Goal: Task Accomplishment & Management: Complete application form

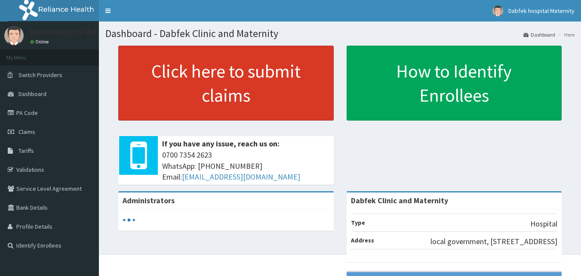
click at [248, 74] on link "Click here to submit claims" at bounding box center [226, 83] width 216 height 75
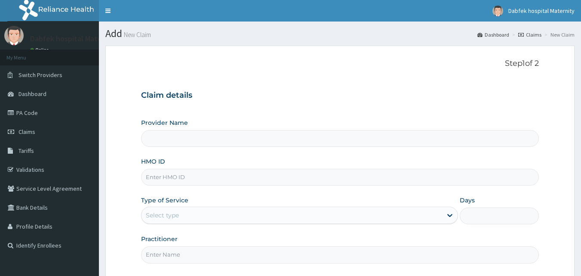
type input "Dabfek Clinic and Maternity"
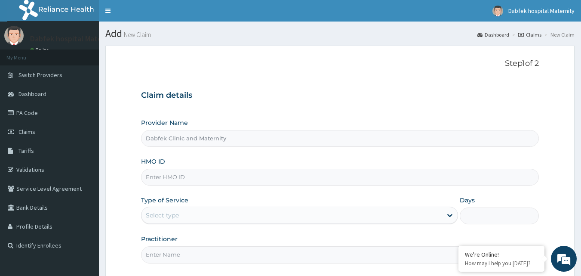
click at [365, 249] on input "Practitioner" at bounding box center [340, 254] width 398 height 17
click at [167, 139] on input "Dabfek Clinic and Maternity" at bounding box center [340, 138] width 398 height 17
click at [202, 173] on input "HMO ID" at bounding box center [340, 177] width 398 height 17
type input "DAL/10956/L"
click at [183, 211] on div "Select type" at bounding box center [292, 215] width 301 height 14
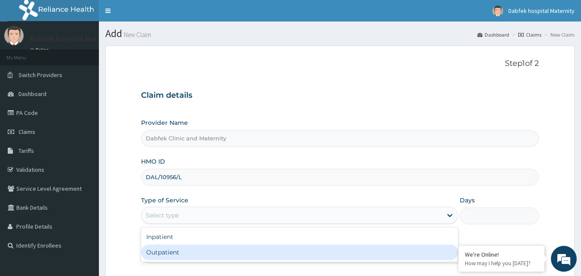
click at [181, 250] on div "Outpatient" at bounding box center [299, 251] width 317 height 15
type input "1"
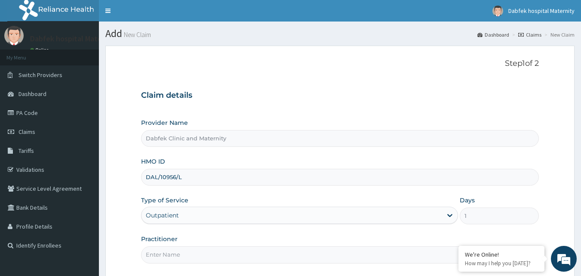
click at [181, 256] on input "Practitioner" at bounding box center [340, 254] width 398 height 17
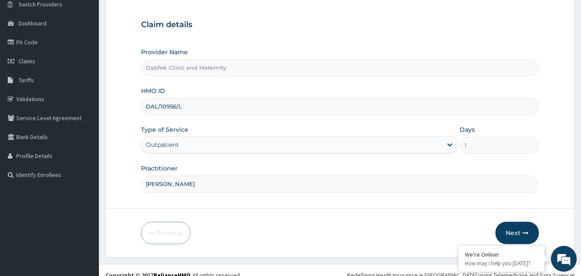
scroll to position [80, 0]
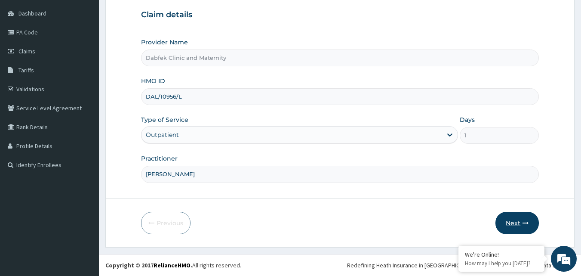
type input "JK POPOOLA"
click at [521, 221] on button "Next" at bounding box center [517, 223] width 43 height 22
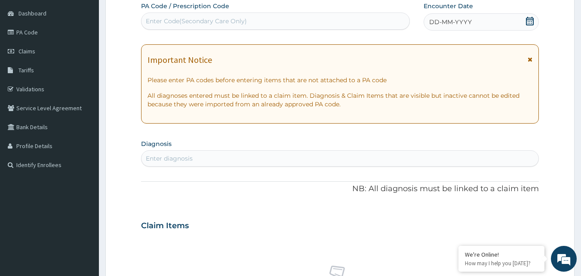
click at [263, 23] on div "Enter Code(Secondary Care Only)" at bounding box center [276, 21] width 268 height 14
click at [488, 25] on div "DD-MM-YYYY" at bounding box center [481, 21] width 115 height 17
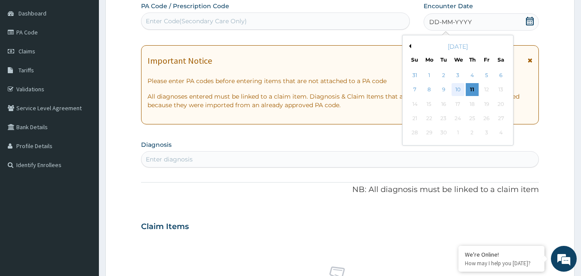
click at [459, 93] on div "10" at bounding box center [458, 89] width 13 height 13
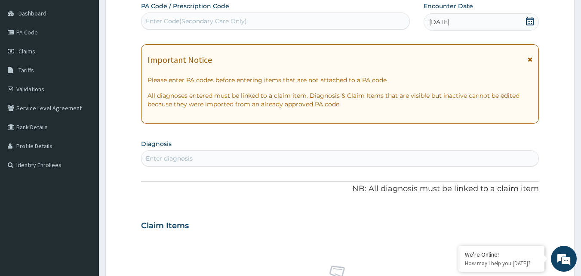
click at [220, 154] on div "Enter diagnosis" at bounding box center [341, 158] width 398 height 14
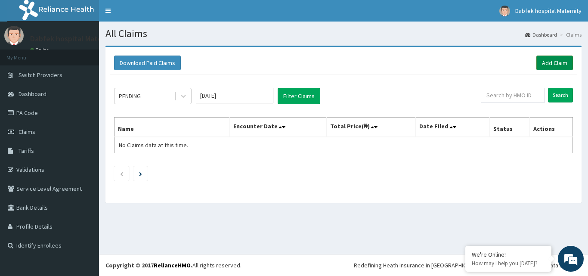
click at [555, 62] on link "Add Claim" at bounding box center [554, 62] width 37 height 15
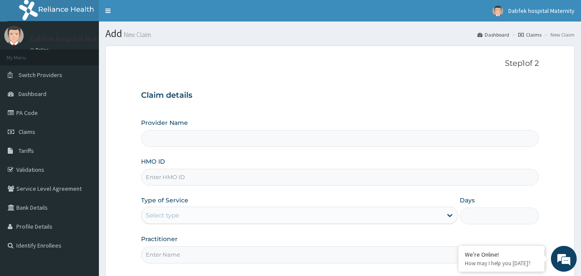
type input "Dabfek Clinic and Maternity"
click at [197, 181] on input "HMO ID" at bounding box center [340, 177] width 398 height 17
type input "DAL/10956/L"
click at [195, 217] on div "Select type" at bounding box center [292, 215] width 301 height 14
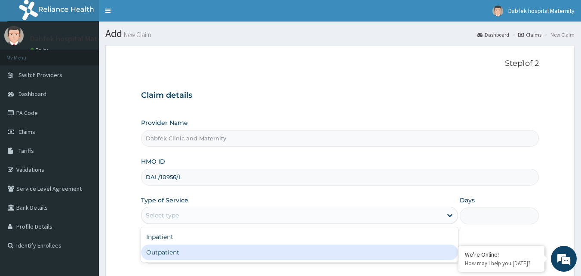
click at [184, 248] on div "Outpatient" at bounding box center [299, 251] width 317 height 15
type input "1"
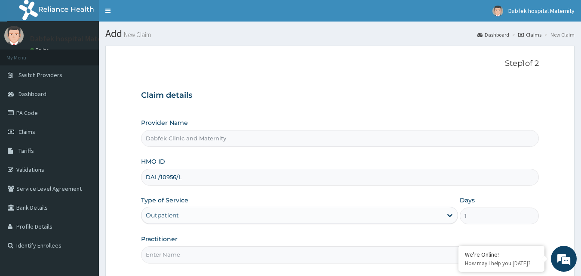
click at [185, 259] on input "Practitioner" at bounding box center [340, 254] width 398 height 17
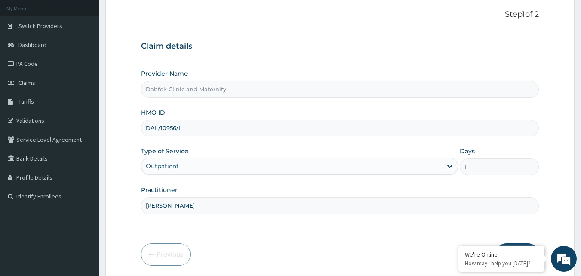
scroll to position [80, 0]
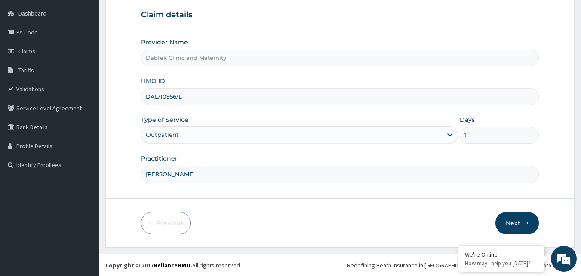
type input "JK POPOOLA"
click at [518, 218] on button "Next" at bounding box center [517, 223] width 43 height 22
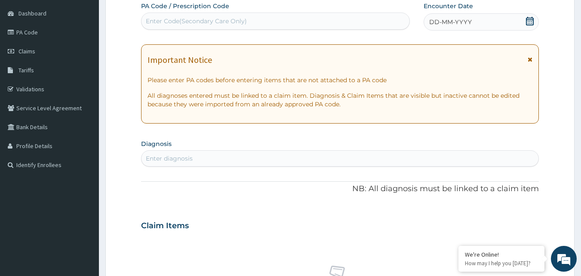
click at [461, 25] on span "DD-MM-YYYY" at bounding box center [450, 22] width 43 height 9
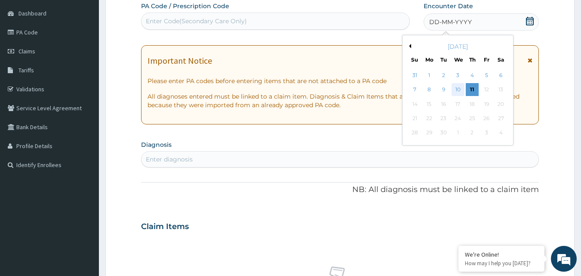
click at [457, 89] on div "10" at bounding box center [458, 89] width 13 height 13
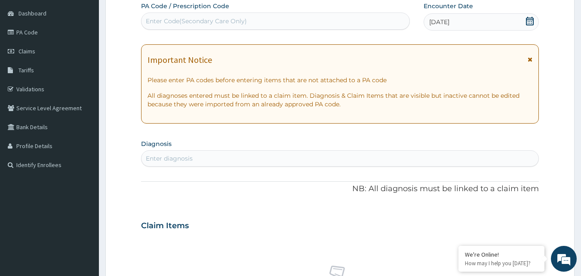
click at [373, 154] on div "Enter diagnosis" at bounding box center [341, 158] width 398 height 14
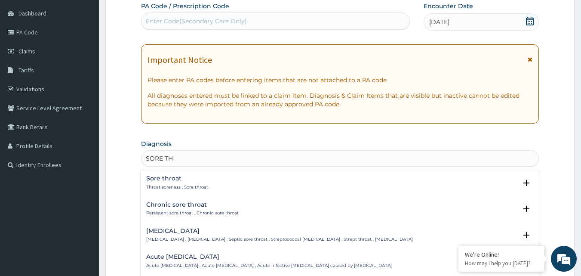
type input "SORE THR"
click at [185, 178] on h4 "Sore throat" at bounding box center [177, 178] width 62 height 6
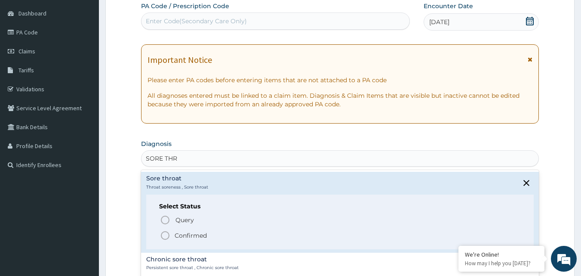
click at [185, 178] on h4 "Sore throat" at bounding box center [177, 178] width 62 height 6
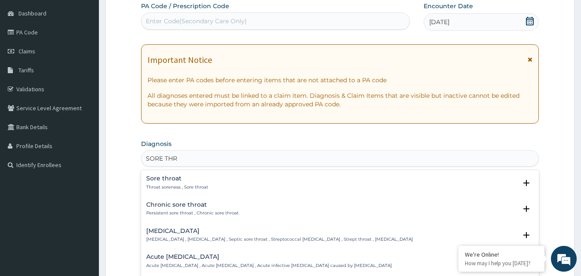
click at [185, 178] on h4 "Sore throat" at bounding box center [177, 178] width 62 height 6
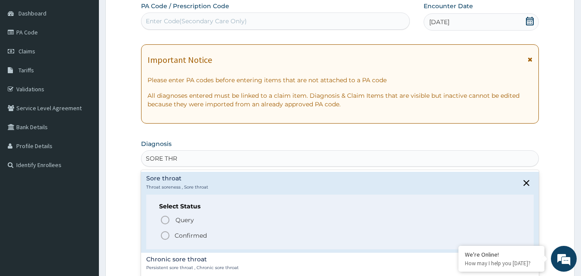
click at [191, 235] on p "Confirmed" at bounding box center [191, 235] width 32 height 9
click at [191, 235] on div "Claim Items" at bounding box center [340, 224] width 398 height 22
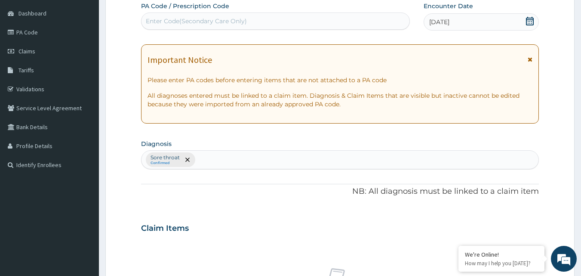
click at [177, 227] on h3 "Claim Items" at bounding box center [165, 228] width 48 height 9
click at [179, 231] on h3 "Claim Items" at bounding box center [165, 228] width 48 height 9
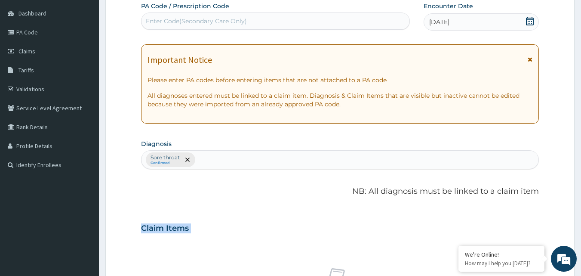
click at [179, 231] on h3 "Claim Items" at bounding box center [165, 228] width 48 height 9
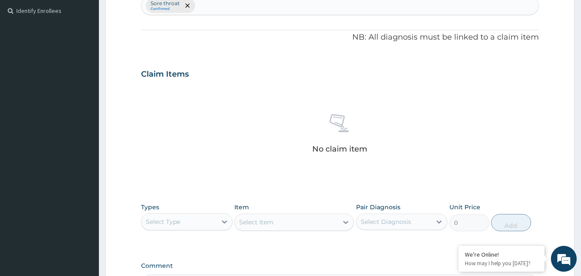
scroll to position [235, 0]
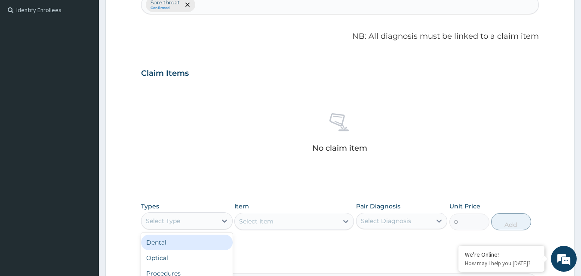
click at [172, 223] on div "Select Type" at bounding box center [163, 220] width 34 height 9
click at [253, 218] on div "Select Item" at bounding box center [294, 221] width 120 height 17
click at [224, 216] on icon at bounding box center [224, 220] width 9 height 9
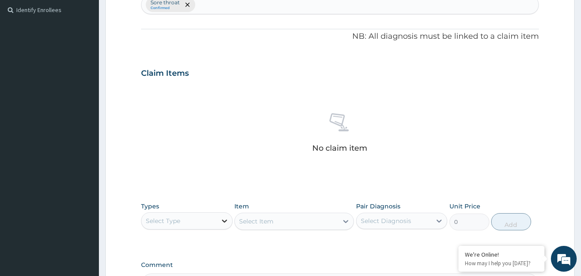
click at [224, 216] on icon at bounding box center [224, 220] width 9 height 9
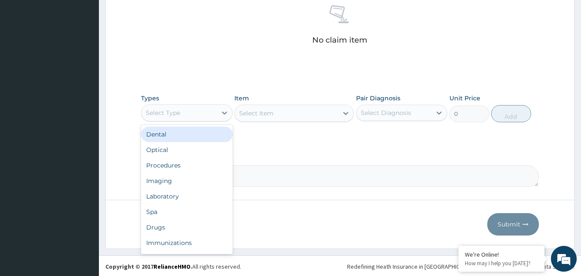
scroll to position [345, 0]
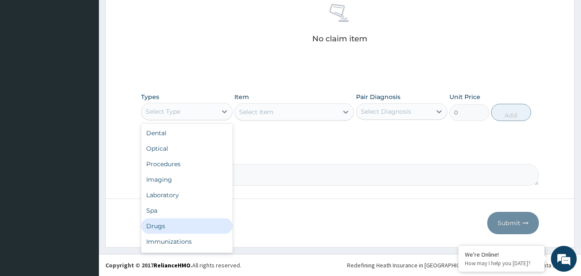
click at [152, 229] on div "Drugs" at bounding box center [187, 225] width 92 height 15
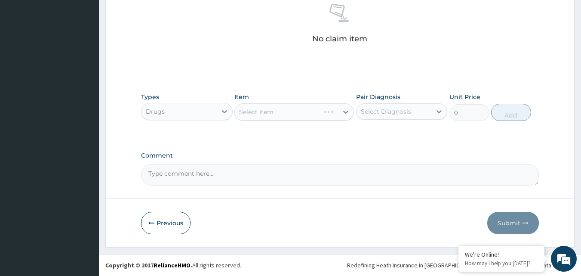
click at [303, 109] on div "Select Item" at bounding box center [294, 111] width 120 height 17
click at [303, 109] on div "Select Item" at bounding box center [286, 112] width 103 height 14
click at [259, 110] on div "Select Item" at bounding box center [256, 112] width 34 height 9
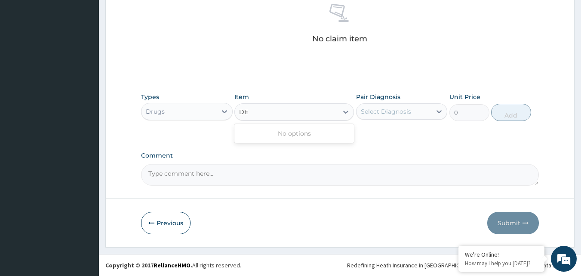
type input "D"
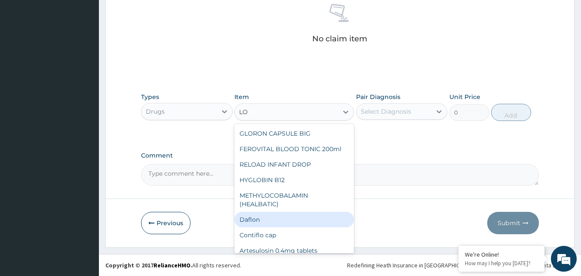
type input "L"
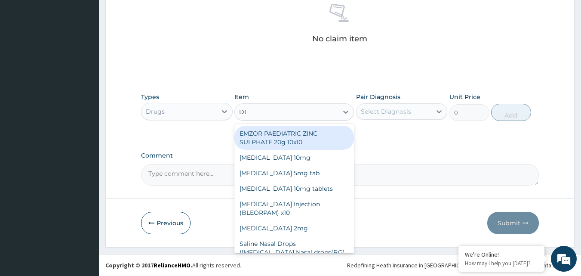
type input "D"
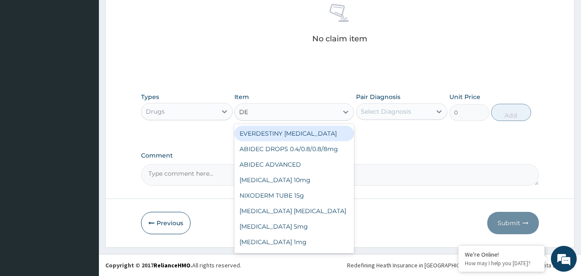
type input "D"
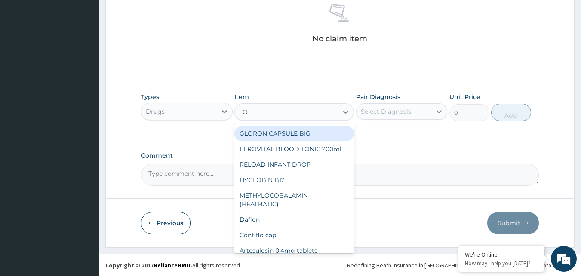
type input "LOZ"
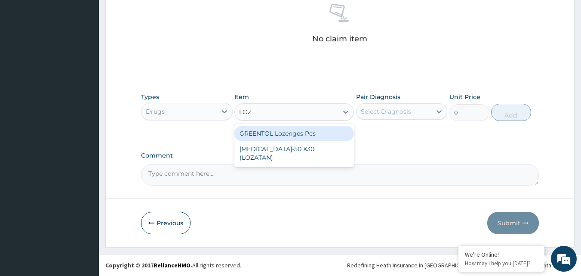
click at [267, 134] on div "GREENTOL Lozenges Pcs" at bounding box center [294, 133] width 120 height 15
type input "35.475"
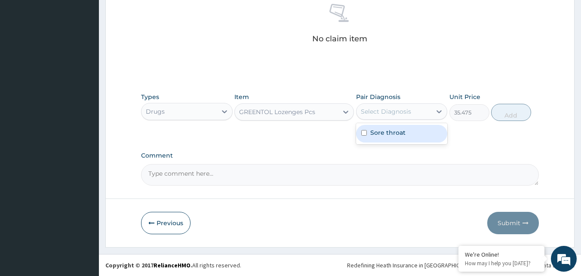
click at [384, 109] on div "Select Diagnosis" at bounding box center [386, 111] width 50 height 9
click at [385, 129] on label "Sore throat" at bounding box center [387, 132] width 35 height 9
checkbox input "true"
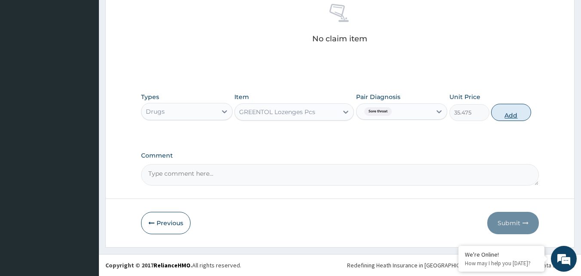
click at [502, 105] on button "Add" at bounding box center [511, 112] width 40 height 17
type input "0"
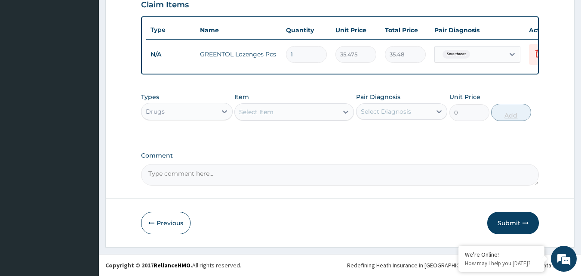
scroll to position [310, 0]
click at [266, 109] on div "Select Item" at bounding box center [256, 112] width 34 height 9
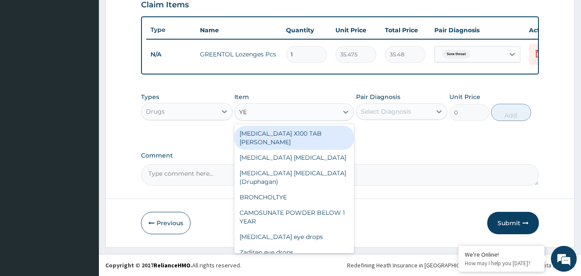
type input "Y"
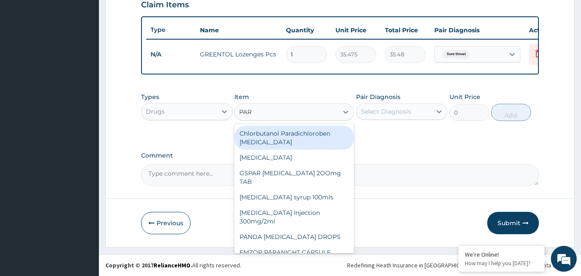
type input "PARA"
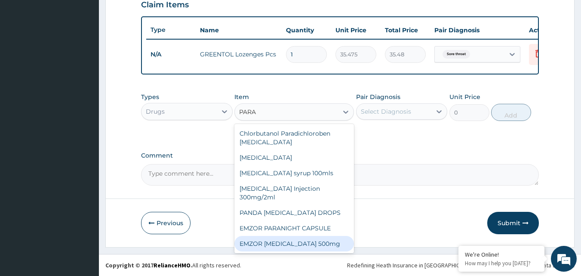
click at [280, 242] on div "EMZOR PARACETAMOL 500mg" at bounding box center [294, 243] width 120 height 15
type input "23.65"
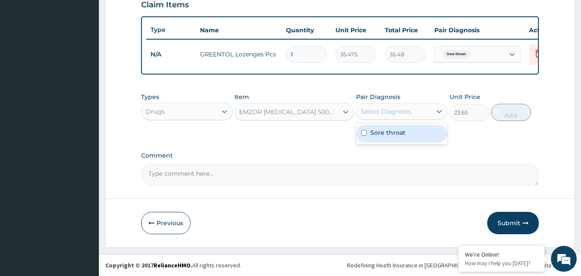
click at [410, 117] on div "Select Diagnosis" at bounding box center [394, 112] width 75 height 14
click at [399, 132] on label "Sore throat" at bounding box center [387, 132] width 35 height 9
checkbox input "true"
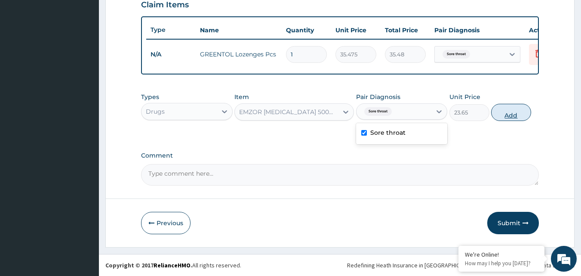
click at [507, 107] on button "Add" at bounding box center [511, 112] width 40 height 17
type input "0"
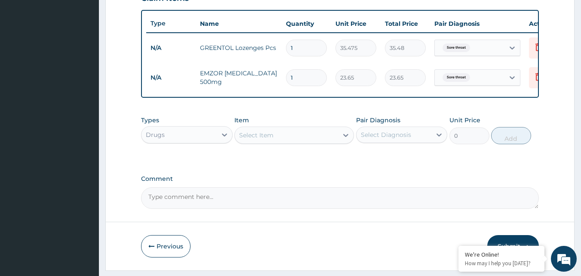
click at [246, 206] on textarea "Comment" at bounding box center [340, 198] width 398 height 22
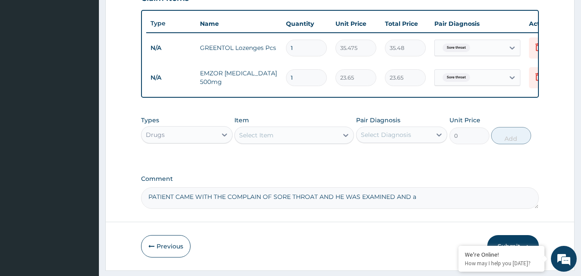
click at [406, 203] on textarea "PATIENT CAME WITH THE COMPLAIN OF SORE THROAT AND HE WAS EXAMINED AND a" at bounding box center [340, 198] width 398 height 22
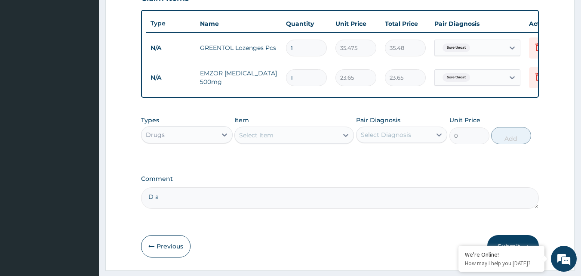
click at [166, 202] on textarea "D a" at bounding box center [340, 198] width 398 height 22
type textarea "D"
type textarea "p"
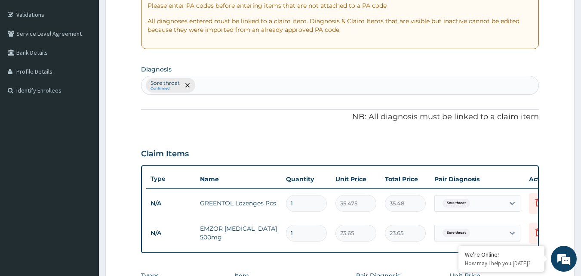
scroll to position [138, 0]
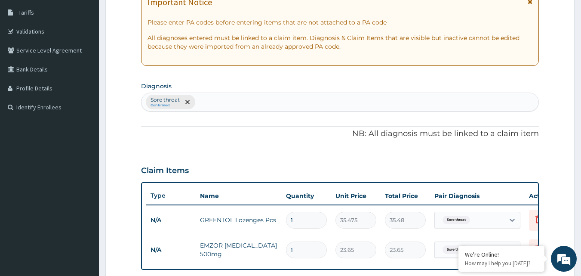
type textarea "Patient came in with the complain of sore throat and pain and he was examined a…"
click at [248, 105] on div "Sore throat Confirmed" at bounding box center [341, 102] width 398 height 18
type input "pain"
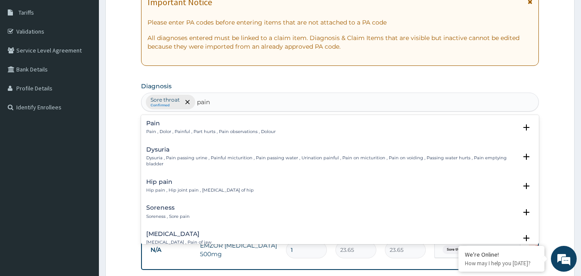
click at [145, 217] on div "Soreness Soreness , Sore pain Select Status Query Query covers suspected (?), K…" at bounding box center [340, 214] width 398 height 26
click at [149, 214] on p "Soreness , Sore pain" at bounding box center [167, 216] width 43 height 6
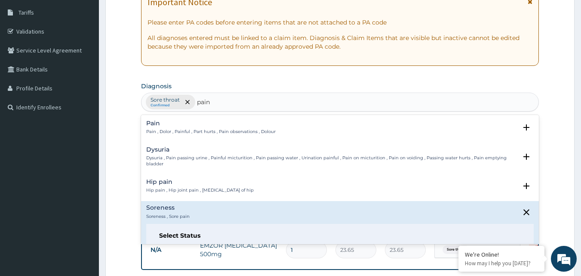
click at [149, 214] on p "Soreness , Sore pain" at bounding box center [167, 216] width 43 height 6
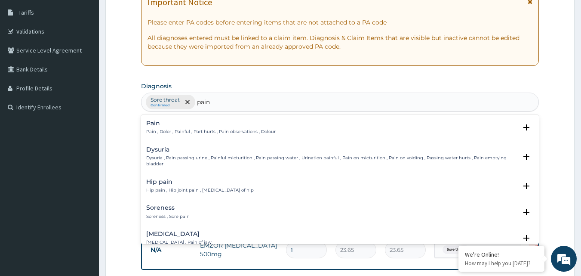
click at [233, 127] on div "Pain Pain , Dolor , Painful , Part hurts , Pain observations , Dolour" at bounding box center [210, 127] width 129 height 15
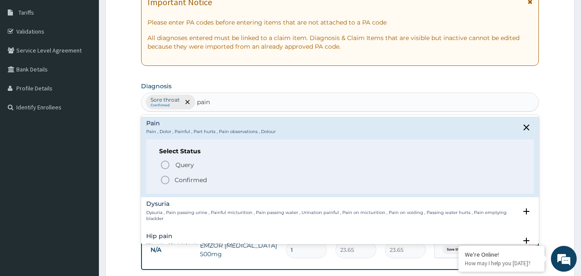
click at [189, 176] on div "Query Query covers suspected (?), Keep in view (kiv), Ruled out (r/o) Confirmed" at bounding box center [340, 172] width 362 height 26
click at [189, 176] on p "Confirmed" at bounding box center [191, 180] width 32 height 9
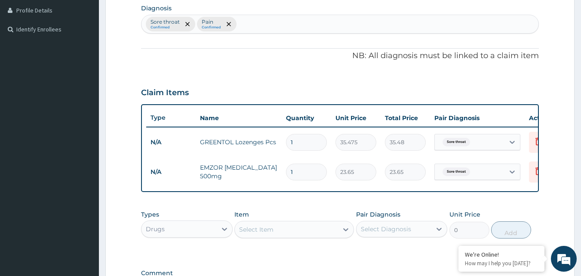
scroll to position [224, 0]
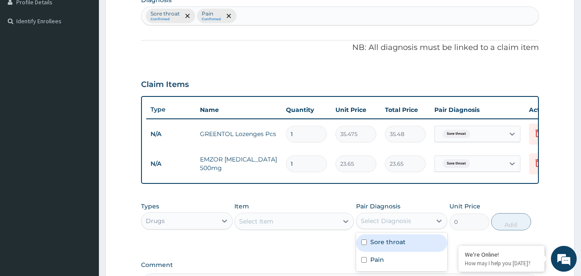
click at [366, 225] on div "Select Diagnosis" at bounding box center [386, 220] width 50 height 9
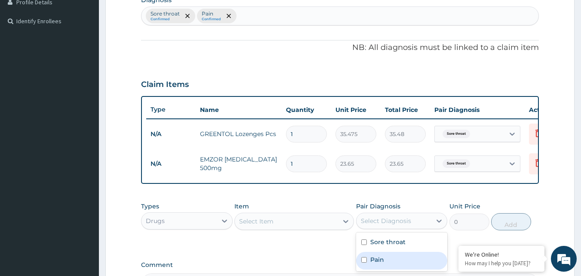
click at [374, 264] on label "Pain" at bounding box center [377, 259] width 14 height 9
checkbox input "true"
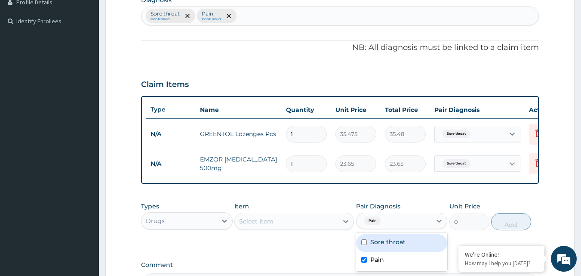
click at [515, 163] on icon at bounding box center [512, 163] width 9 height 9
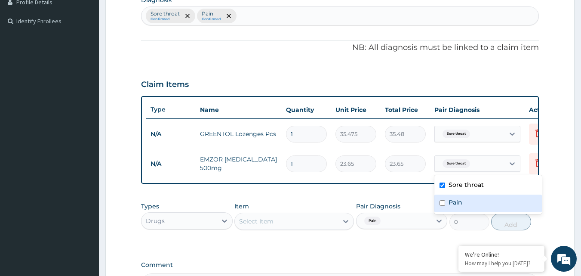
click at [454, 200] on label "Pain" at bounding box center [456, 202] width 14 height 9
checkbox input "true"
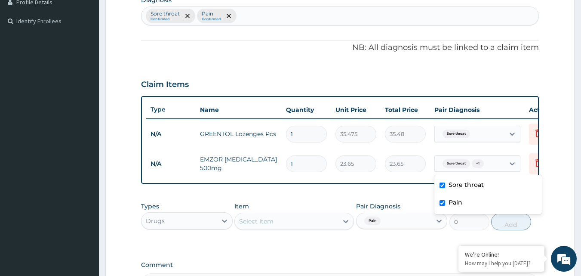
click at [441, 183] on input "checkbox" at bounding box center [443, 185] width 6 height 6
checkbox input "false"
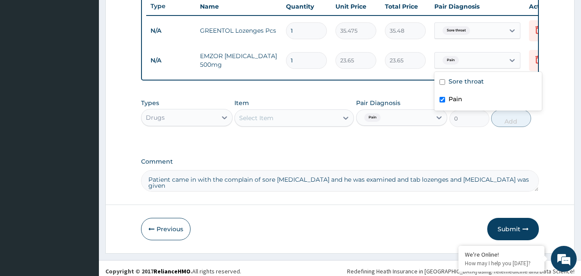
scroll to position [340, 0]
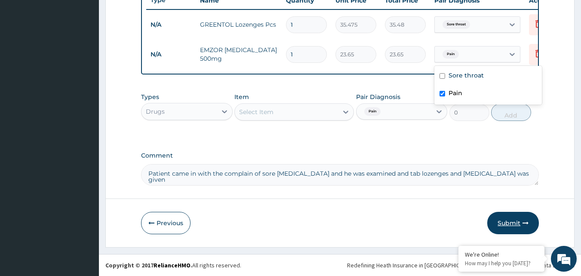
click at [503, 221] on button "Submit" at bounding box center [513, 223] width 52 height 22
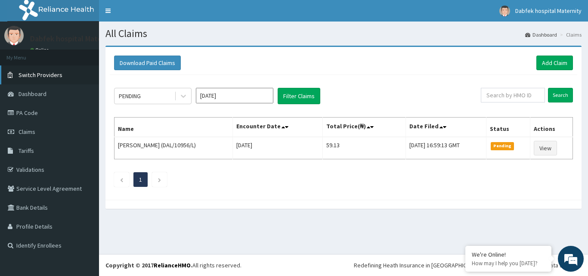
click at [54, 74] on span "Switch Providers" at bounding box center [40, 75] width 44 height 8
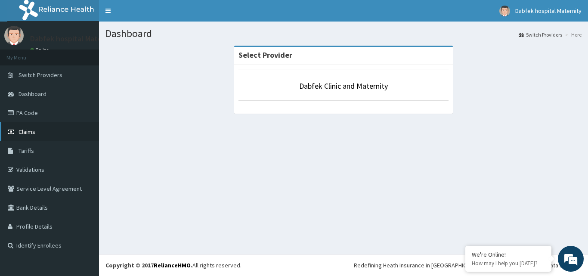
click at [41, 130] on link "Claims" at bounding box center [49, 131] width 99 height 19
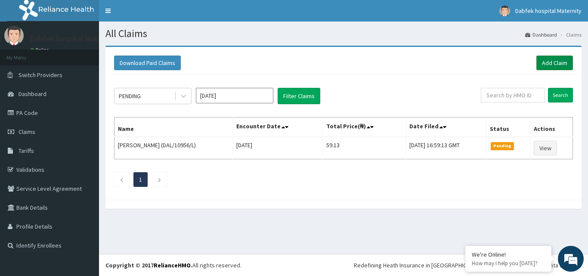
click at [549, 62] on link "Add Claim" at bounding box center [554, 62] width 37 height 15
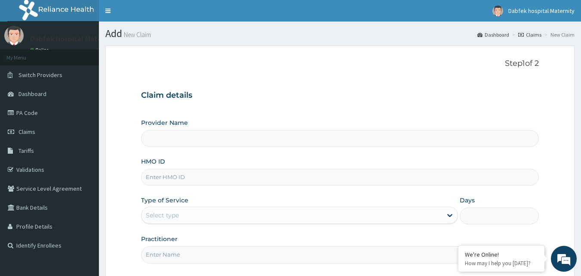
drag, startPoint x: 0, startPoint y: 0, endPoint x: 412, endPoint y: 136, distance: 433.7
click at [412, 136] on form "Step 1 of 2 Claim details Provider Name HMO ID Type of Service Select type Days…" at bounding box center [339, 187] width 469 height 282
type input "Dabfek Clinic and Maternity"
click at [282, 178] on input "HMO ID" at bounding box center [340, 177] width 398 height 17
click at [28, 127] on link "Claims" at bounding box center [49, 131] width 99 height 19
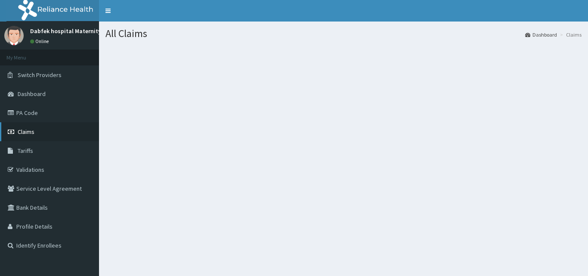
click at [47, 131] on link "Claims" at bounding box center [49, 131] width 99 height 19
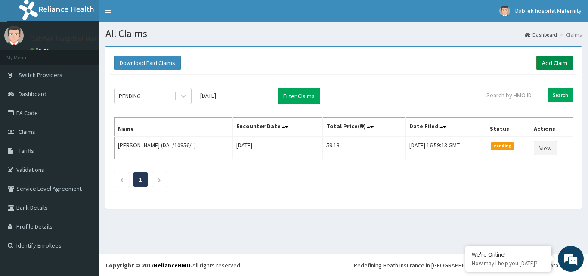
click at [548, 59] on link "Add Claim" at bounding box center [554, 62] width 37 height 15
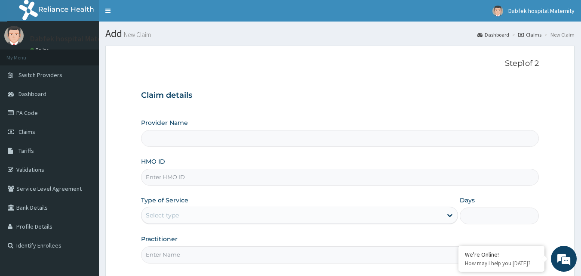
click at [225, 134] on input "Provider Name" at bounding box center [340, 138] width 398 height 17
click at [224, 140] on input "Provider Name" at bounding box center [340, 138] width 398 height 17
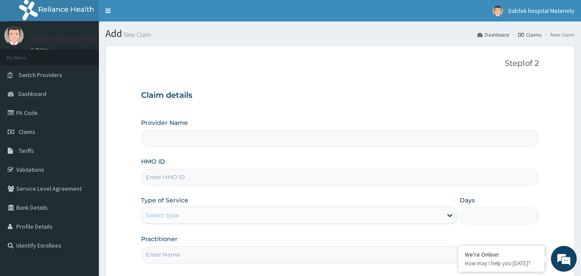
scroll to position [80, 0]
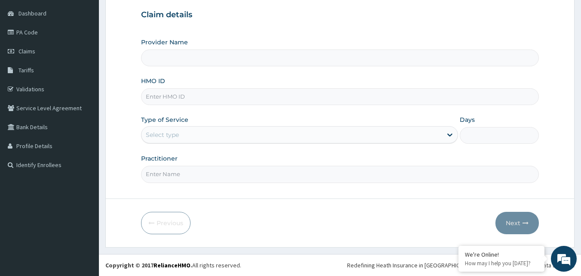
click at [192, 61] on input "Provider Name" at bounding box center [340, 57] width 398 height 17
click at [192, 65] on input "Provider Name" at bounding box center [340, 57] width 398 height 17
click at [154, 95] on input "HMO ID" at bounding box center [340, 96] width 398 height 17
type input "l"
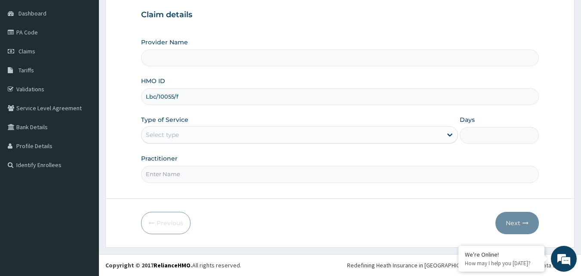
type input "Lbc/10055/f"
click at [154, 129] on div "Select type" at bounding box center [292, 135] width 301 height 14
click at [447, 139] on icon at bounding box center [450, 134] width 9 height 9
click at [448, 136] on icon at bounding box center [450, 134] width 9 height 9
click at [399, 133] on div "Select type" at bounding box center [292, 135] width 301 height 14
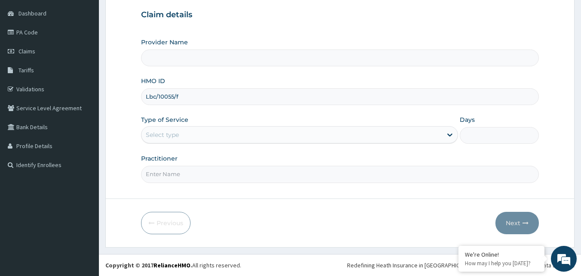
click at [207, 134] on div "Select type" at bounding box center [292, 135] width 301 height 14
click at [189, 55] on input "Provider Name" at bounding box center [340, 57] width 398 height 17
click at [189, 58] on input "Provider Name" at bounding box center [340, 57] width 398 height 17
click at [205, 175] on input "Practitioner" at bounding box center [340, 174] width 398 height 17
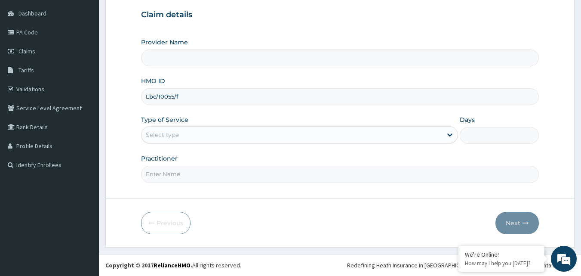
type input "j"
type input "[PERSON_NAME]"
click at [453, 134] on icon at bounding box center [450, 134] width 9 height 9
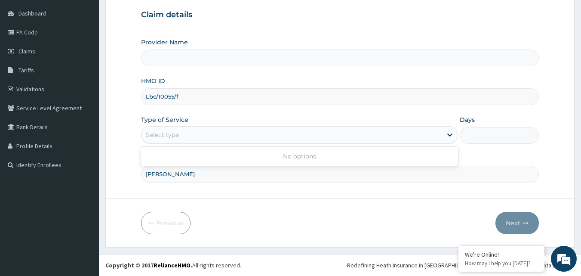
click at [267, 142] on div "Select type" at bounding box center [299, 134] width 317 height 17
click at [447, 135] on icon at bounding box center [450, 134] width 9 height 9
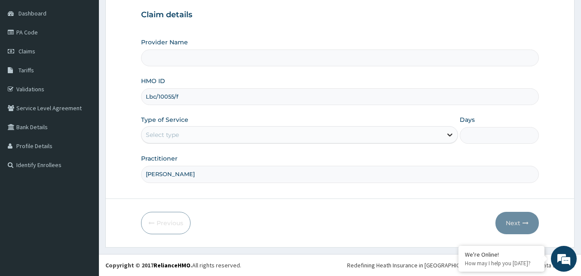
click at [447, 135] on icon at bounding box center [450, 134] width 9 height 9
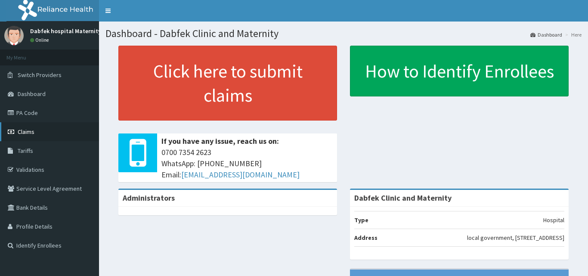
click at [16, 136] on link "Claims" at bounding box center [49, 131] width 99 height 19
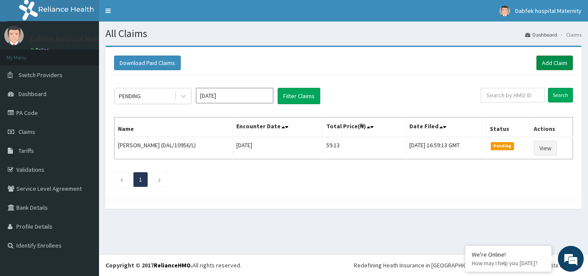
click at [561, 60] on link "Add Claim" at bounding box center [554, 62] width 37 height 15
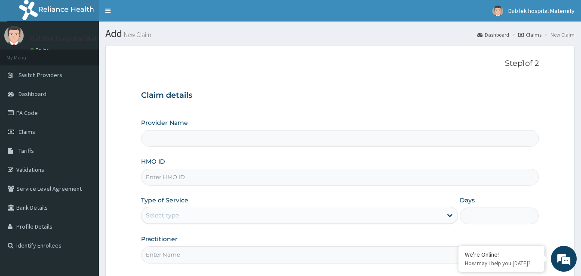
type input "Dabfek Clinic and Maternity"
click at [264, 138] on input "Dabfek Clinic and Maternity" at bounding box center [340, 138] width 398 height 17
click at [227, 181] on input "HMO ID" at bounding box center [340, 177] width 398 height 17
type input "lbc/10055/f"
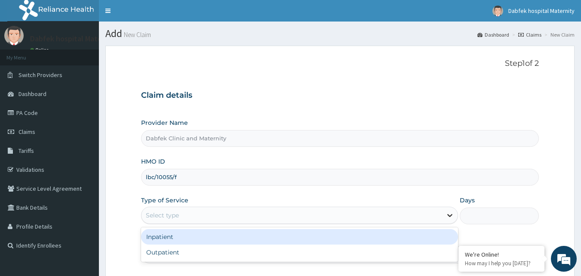
click at [449, 214] on icon at bounding box center [450, 215] width 9 height 9
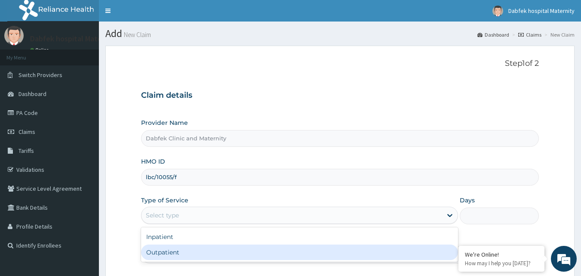
click at [415, 247] on div "Outpatient" at bounding box center [299, 251] width 317 height 15
type input "1"
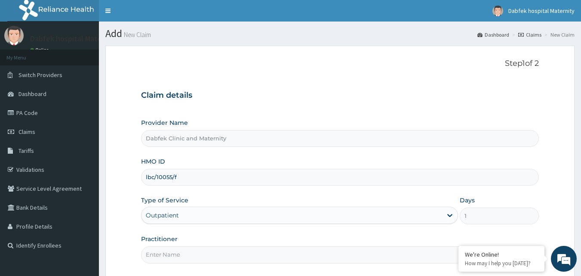
click at [406, 258] on input "Practitioner" at bounding box center [340, 254] width 398 height 17
click at [168, 255] on input "Practitioner" at bounding box center [340, 254] width 398 height 17
type input "j"
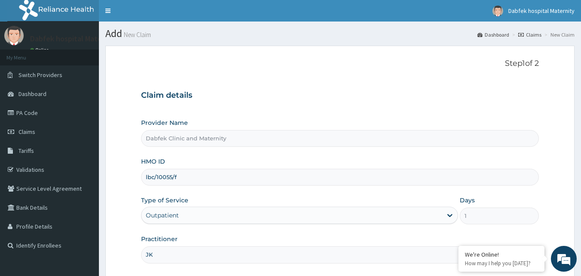
type input "J"
click at [154, 176] on input "lbc/10055/f" at bounding box center [340, 177] width 398 height 17
click at [182, 176] on input "LBC/10055/f" at bounding box center [340, 177] width 398 height 17
type input "LBC/10055/F"
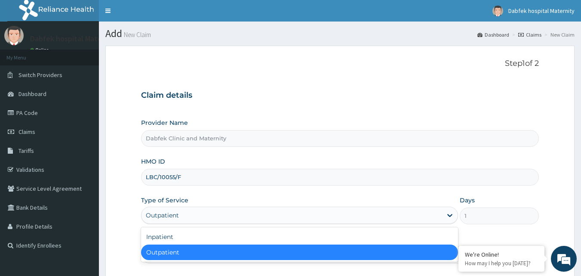
click at [157, 216] on div "Outpatient" at bounding box center [162, 215] width 33 height 9
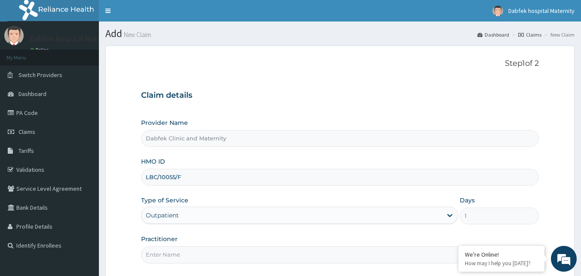
click at [157, 216] on div "Outpatient" at bounding box center [162, 215] width 33 height 9
type input "[PERSON_NAME]"
click at [194, 261] on input "Practitioner" at bounding box center [340, 254] width 398 height 17
type input "[PERSON_NAME]"
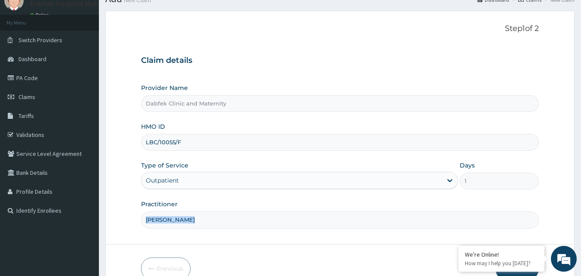
scroll to position [80, 0]
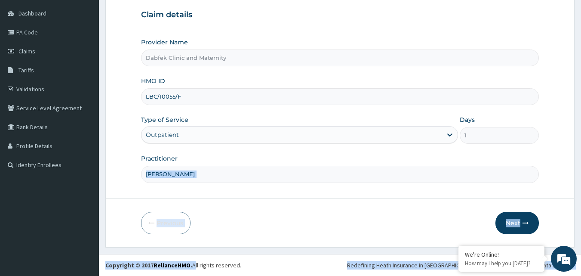
drag, startPoint x: 195, startPoint y: 265, endPoint x: 192, endPoint y: 284, distance: 18.7
click at [192, 275] on html "R EL Toggle navigation Dabfek hospital Maternity Dabfek hospital Maternity - jk…" at bounding box center [290, 98] width 581 height 356
click at [505, 221] on button "Next" at bounding box center [517, 223] width 43 height 22
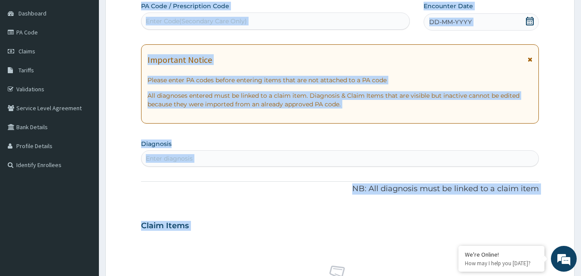
click at [505, 221] on div "Claim Items" at bounding box center [340, 224] width 398 height 22
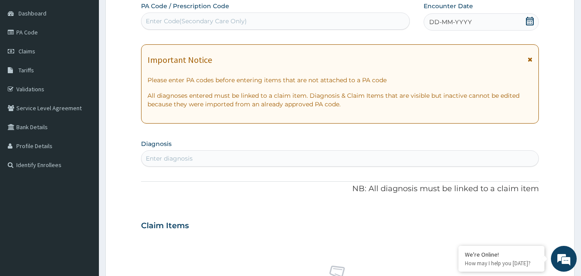
click at [498, 226] on div "Claim Items" at bounding box center [340, 224] width 398 height 22
click at [439, 17] on div "DD-MM-YYYY" at bounding box center [481, 21] width 115 height 17
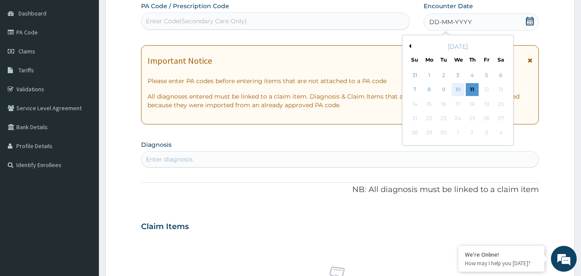
click at [459, 87] on div "10" at bounding box center [458, 89] width 13 height 13
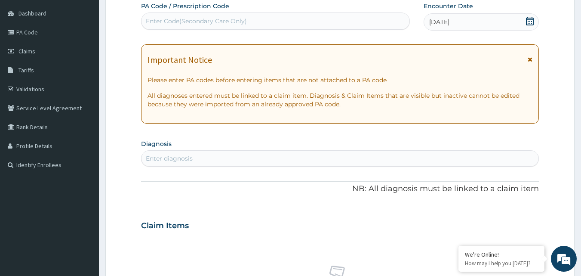
drag, startPoint x: 417, startPoint y: 168, endPoint x: 413, endPoint y: 161, distance: 7.9
click at [413, 161] on div "PA Code / Prescription Code Enter Code(Secondary Care Only) Encounter Date 10-0…" at bounding box center [340, 224] width 398 height 445
click at [413, 161] on div "Enter diagnosis" at bounding box center [341, 158] width 398 height 14
click at [388, 162] on div "Enter diagnosis" at bounding box center [341, 158] width 398 height 14
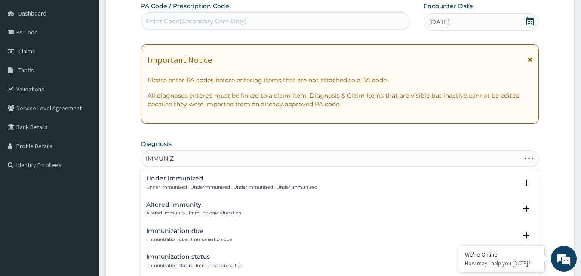
type input "IMMUNIZA"
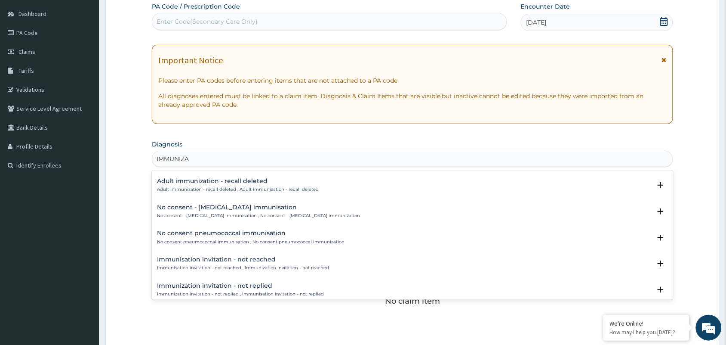
scroll to position [0, 0]
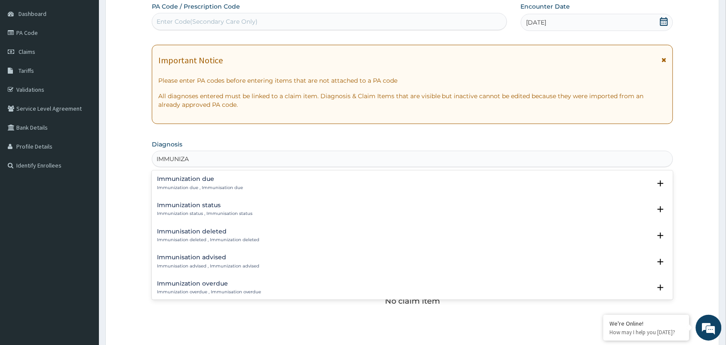
click at [256, 188] on div "Immunization due Immunization due , Immunisation due" at bounding box center [412, 183] width 511 height 15
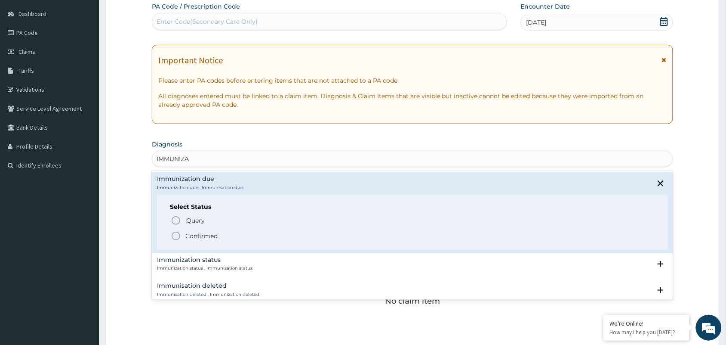
click at [177, 237] on icon "status option filled" at bounding box center [176, 236] width 10 height 10
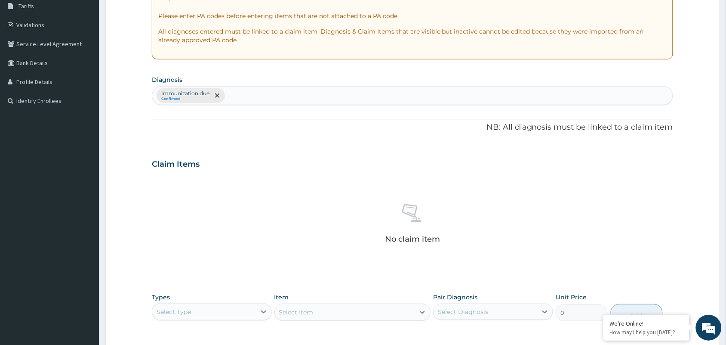
scroll to position [166, 0]
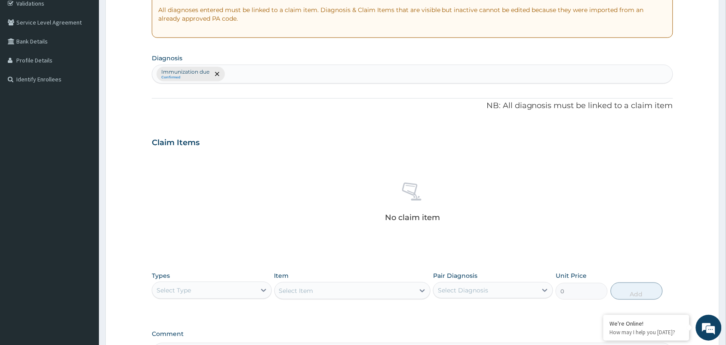
click at [176, 275] on div "Select Type" at bounding box center [174, 290] width 34 height 9
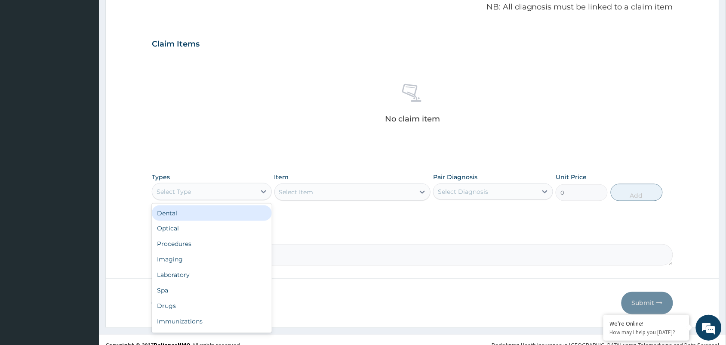
scroll to position [274, 0]
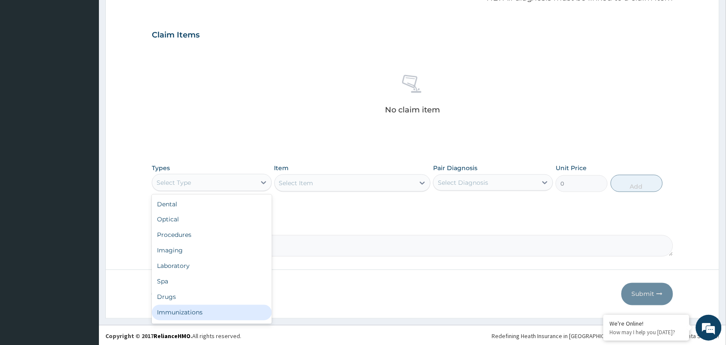
click at [219, 275] on div "Immunizations" at bounding box center [212, 312] width 120 height 15
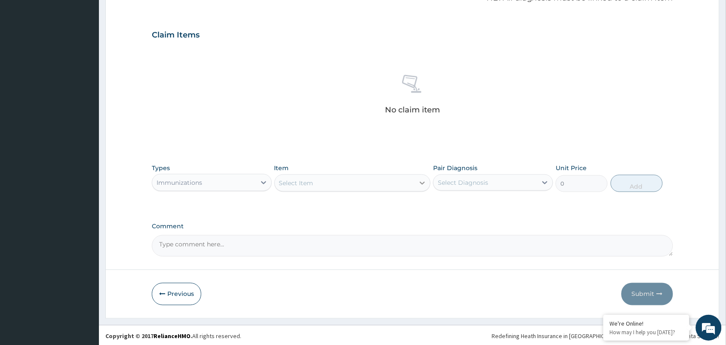
click at [422, 181] on icon at bounding box center [422, 183] width 9 height 9
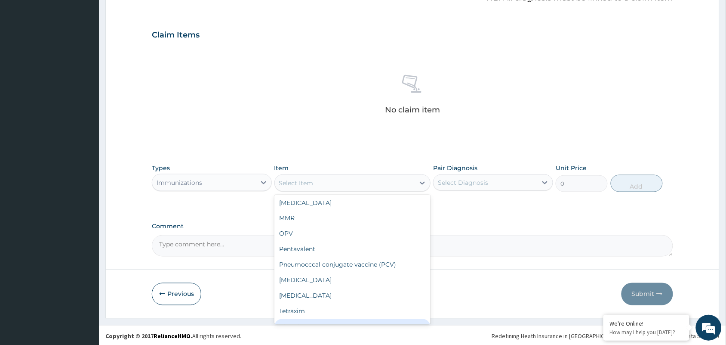
scroll to position [188, 0]
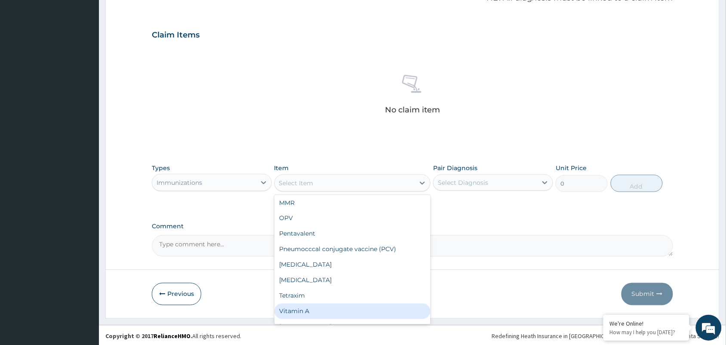
click at [420, 244] on div "Pneumocccal conjugate vaccine (PCV)" at bounding box center [352, 248] width 157 height 15
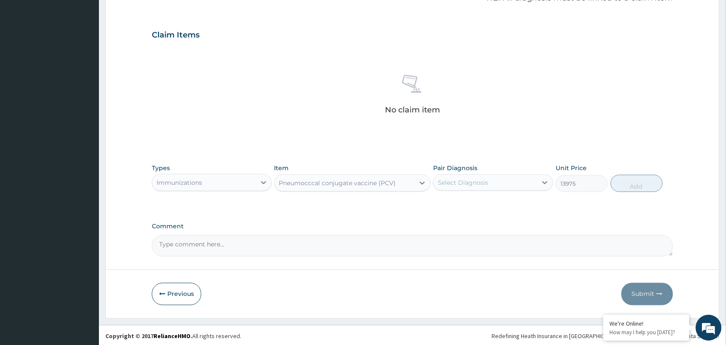
click at [420, 244] on textarea "Comment" at bounding box center [412, 246] width 521 height 22
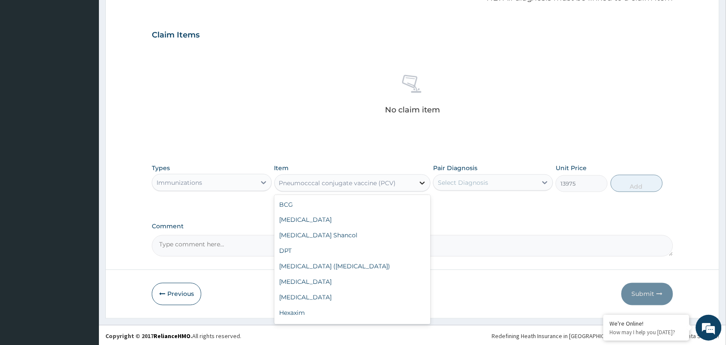
click at [419, 182] on icon at bounding box center [422, 183] width 9 height 9
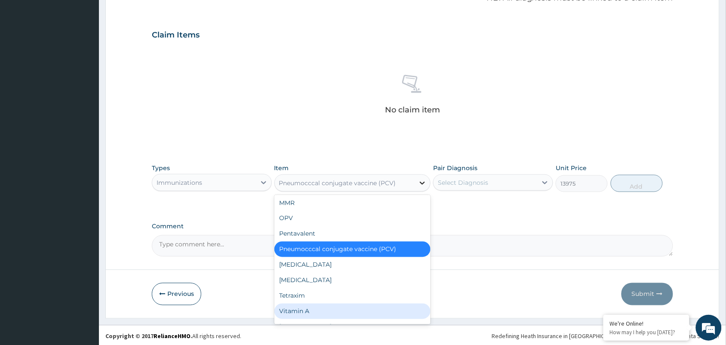
scroll to position [203, 0]
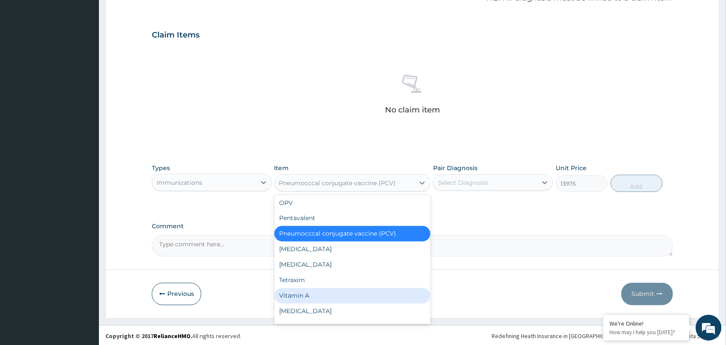
click at [308, 275] on div "Vitamin A" at bounding box center [352, 295] width 157 height 15
type input "1075"
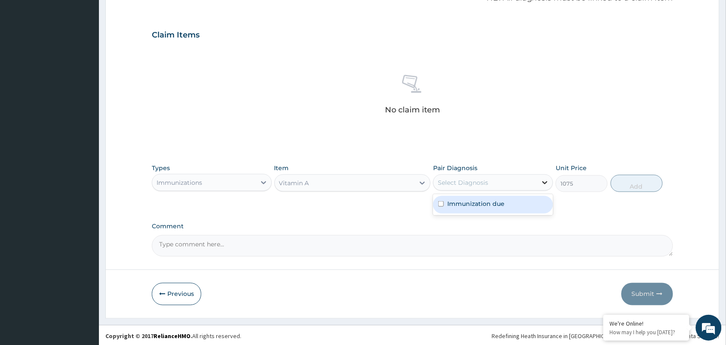
click at [541, 182] on icon at bounding box center [545, 182] width 9 height 9
click at [522, 203] on div "Immunization due" at bounding box center [493, 205] width 120 height 18
checkbox input "true"
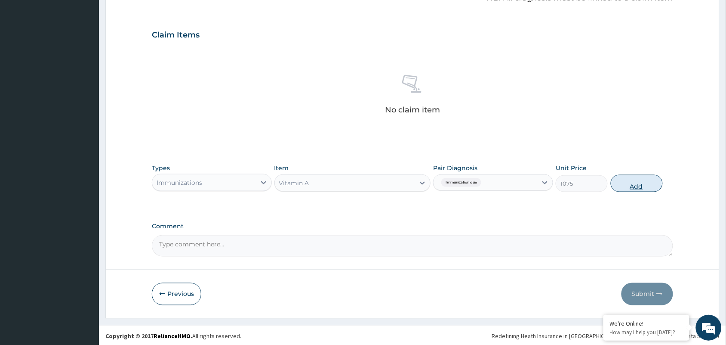
click at [581, 183] on div "Types Immunizations Item Vitamin A Pair Diagnosis Immunization due Unit Price 1…" at bounding box center [412, 177] width 521 height 37
click at [581, 183] on button "Add" at bounding box center [637, 183] width 52 height 17
type input "0"
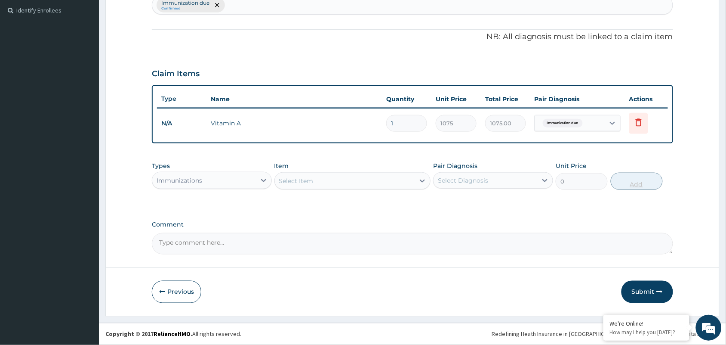
scroll to position [234, 0]
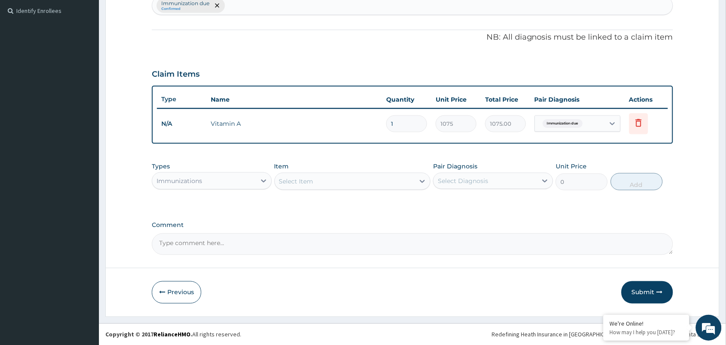
click at [449, 243] on textarea "Comment" at bounding box center [412, 244] width 521 height 22
type textarea "The baby was immunize with Vitamin A orally"
click at [581, 275] on button "Submit" at bounding box center [648, 292] width 52 height 22
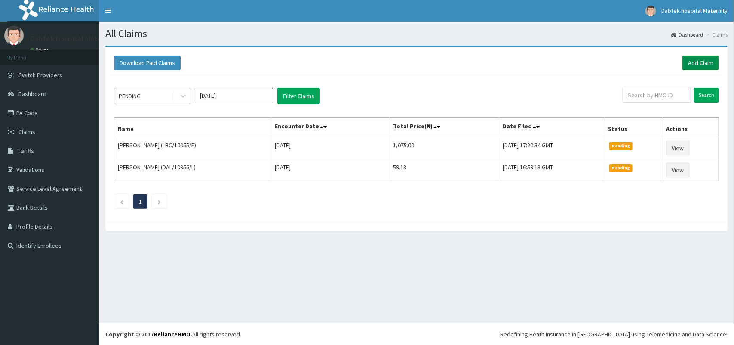
click at [712, 61] on link "Add Claim" at bounding box center [701, 62] width 37 height 15
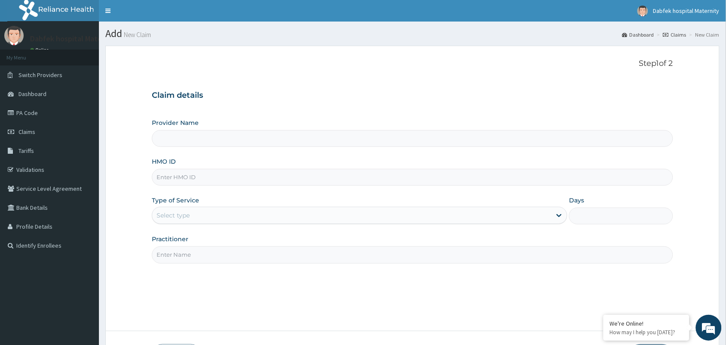
type input "Dabfek Clinic and Maternity"
click at [290, 176] on input "HMO ID" at bounding box center [412, 177] width 521 height 17
type input "LBC/10055"
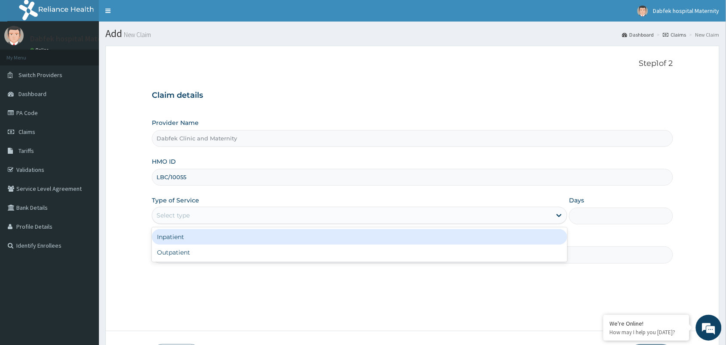
click at [363, 222] on div "Select type" at bounding box center [351, 215] width 399 height 14
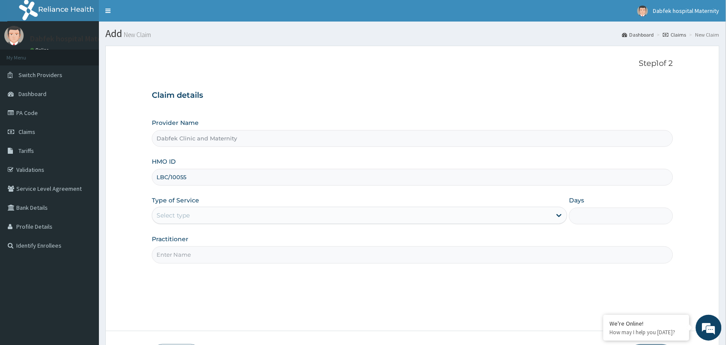
drag, startPoint x: 363, startPoint y: 222, endPoint x: 364, endPoint y: 229, distance: 7.4
click at [364, 229] on div "Provider Name Dabfek Clinic and Maternity HMO ID LBC/10055 Type of Service Sele…" at bounding box center [412, 190] width 521 height 145
click at [364, 220] on div "Select type" at bounding box center [351, 215] width 399 height 14
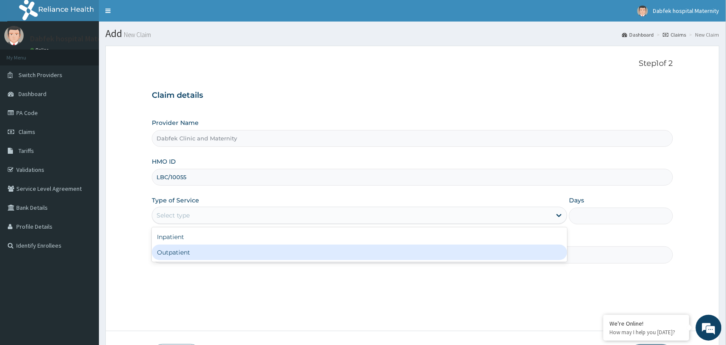
click at [360, 250] on div "Outpatient" at bounding box center [360, 251] width 416 height 15
type input "1"
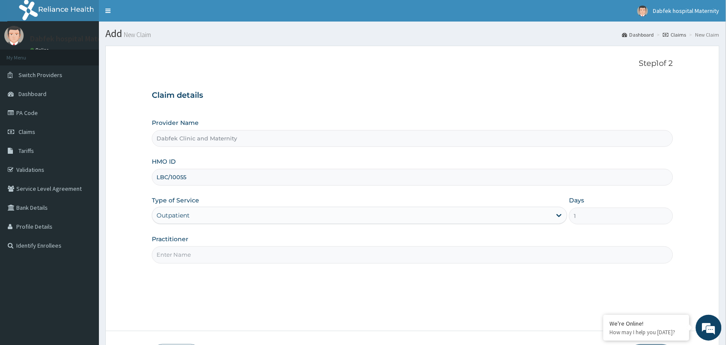
click at [190, 173] on input "LBC/10055" at bounding box center [412, 177] width 521 height 17
type input "LBC/10055/E"
click at [220, 264] on div "Step 1 of 2 Claim details Provider Name Dabfek Clinic and Maternity HMO ID LBC/…" at bounding box center [412, 188] width 521 height 259
click at [218, 263] on input "Practitioner" at bounding box center [412, 254] width 521 height 17
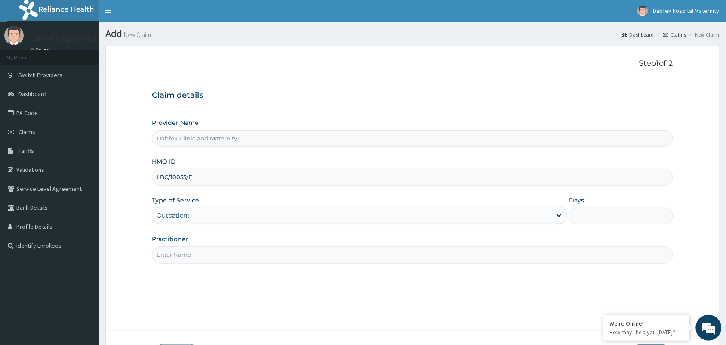
click at [216, 254] on input "Practitioner" at bounding box center [412, 254] width 521 height 17
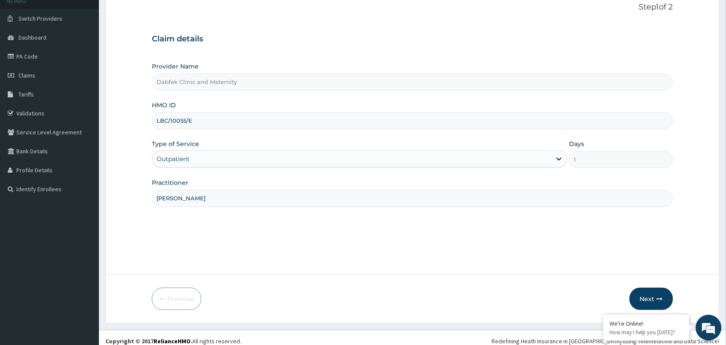
scroll to position [63, 0]
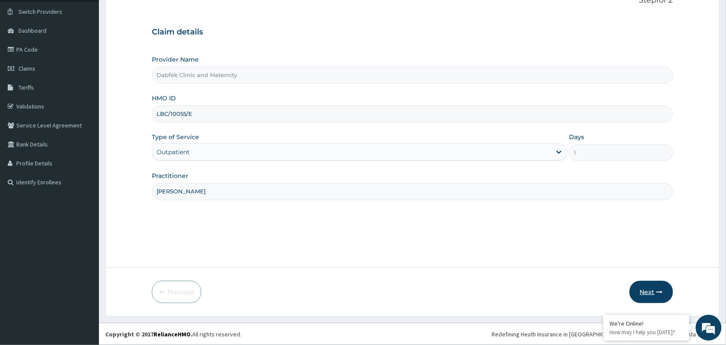
type input "[PERSON_NAME]"
click at [648, 288] on button "Next" at bounding box center [651, 291] width 43 height 22
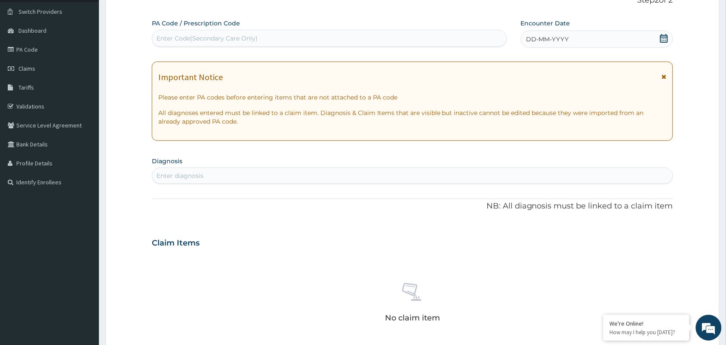
click at [575, 40] on div "DD-MM-YYYY" at bounding box center [597, 39] width 152 height 17
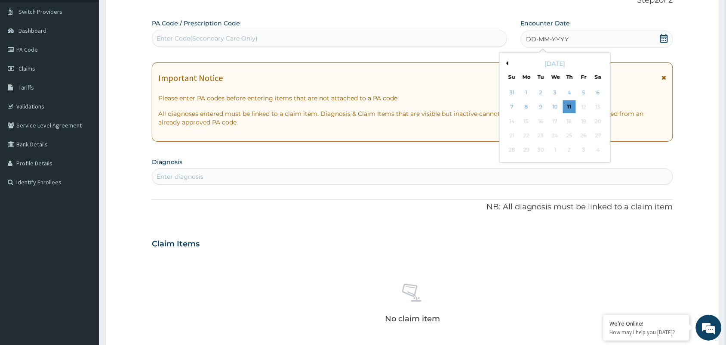
click at [575, 40] on div "DD-MM-YYYY" at bounding box center [597, 39] width 152 height 17
click at [554, 104] on div "10" at bounding box center [555, 107] width 13 height 13
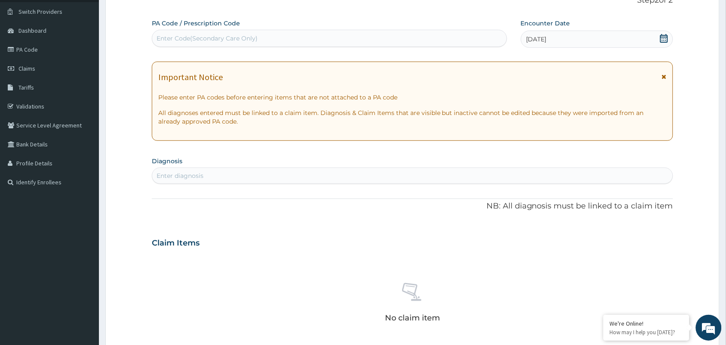
click at [379, 169] on div "Enter diagnosis" at bounding box center [412, 176] width 521 height 14
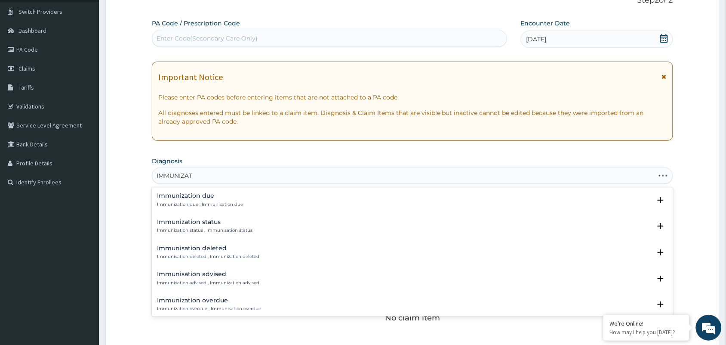
type input "IMMUNIZATI"
click at [229, 202] on p "Immunization due , Immunisation due" at bounding box center [200, 204] width 86 height 6
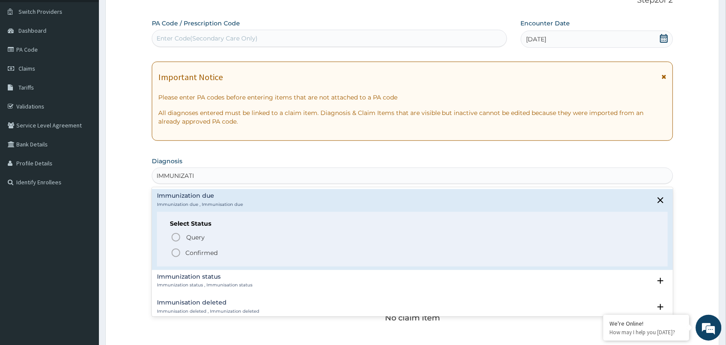
click at [214, 250] on p "Confirmed" at bounding box center [201, 252] width 32 height 9
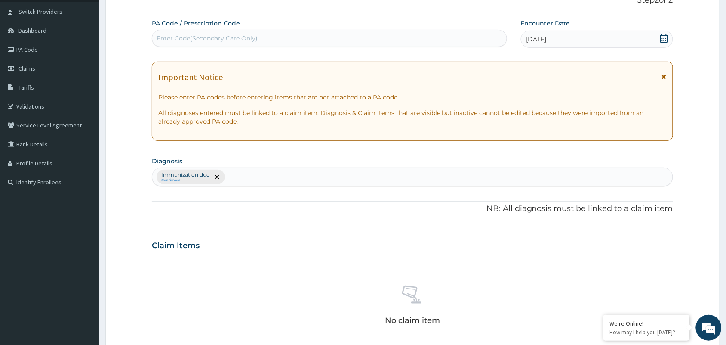
click at [214, 250] on div "Claim Items" at bounding box center [412, 243] width 521 height 22
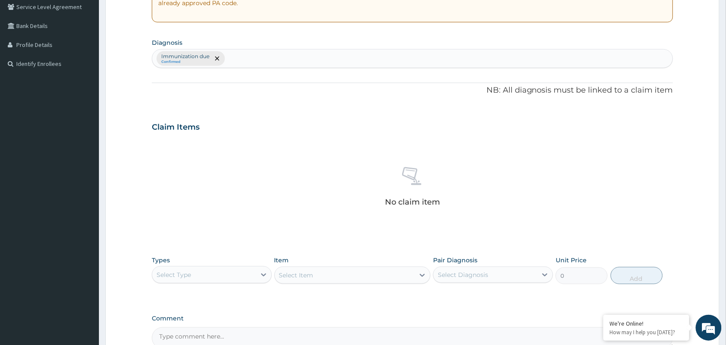
scroll to position [192, 0]
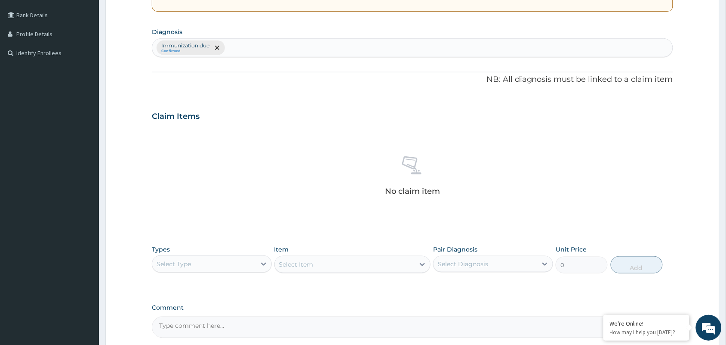
click at [126, 290] on section "Step 2 of 2 PA Code / Prescription Code Enter Code(Secondary Care Only) Encount…" at bounding box center [412, 126] width 627 height 559
click at [168, 266] on div "Select Type" at bounding box center [174, 263] width 34 height 9
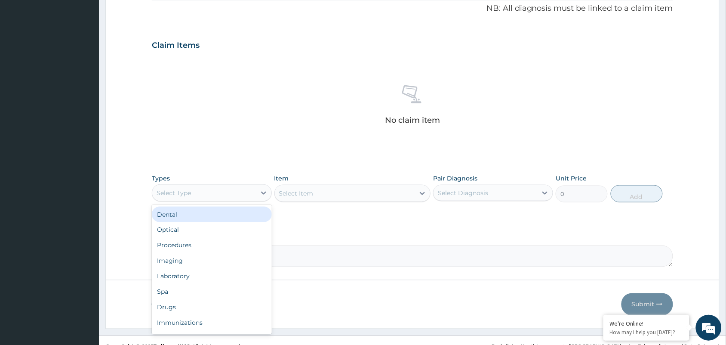
scroll to position [276, 0]
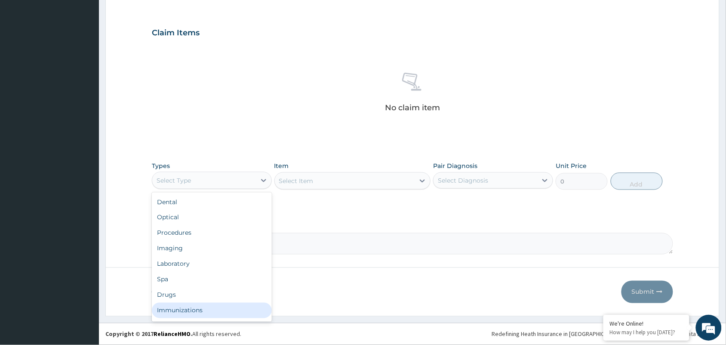
click at [173, 311] on div "Immunizations" at bounding box center [212, 309] width 120 height 15
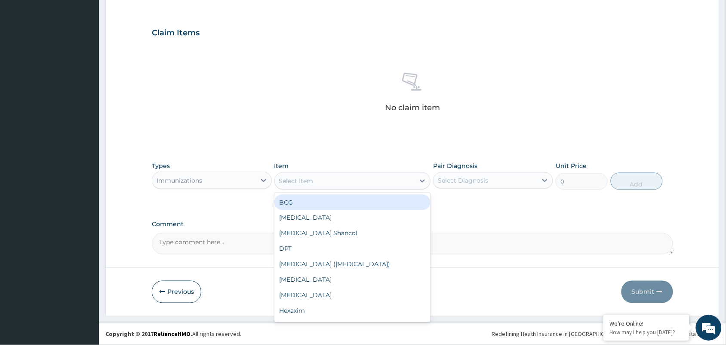
click at [293, 182] on div "Select Item" at bounding box center [296, 180] width 34 height 9
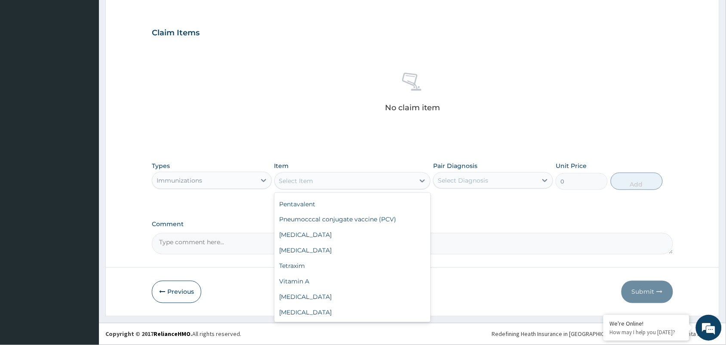
scroll to position [230, 0]
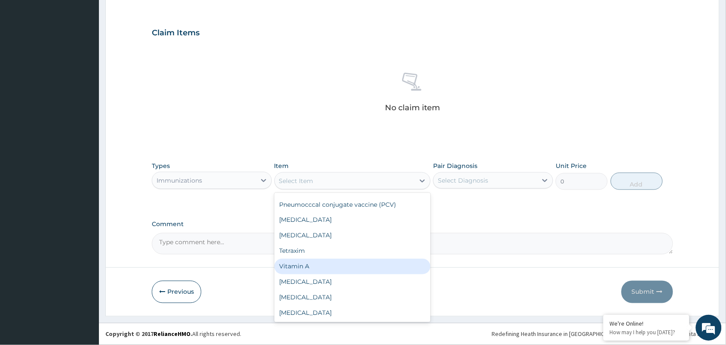
click at [351, 270] on div "Vitamin A" at bounding box center [352, 266] width 157 height 15
type input "1075"
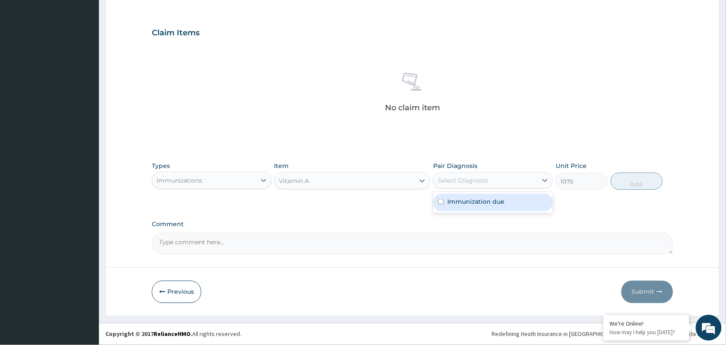
click at [454, 179] on div "Select Diagnosis" at bounding box center [463, 180] width 50 height 9
click at [459, 199] on label "Immunization due" at bounding box center [475, 201] width 57 height 9
checkbox input "true"
click at [625, 174] on button "Add" at bounding box center [637, 181] width 52 height 17
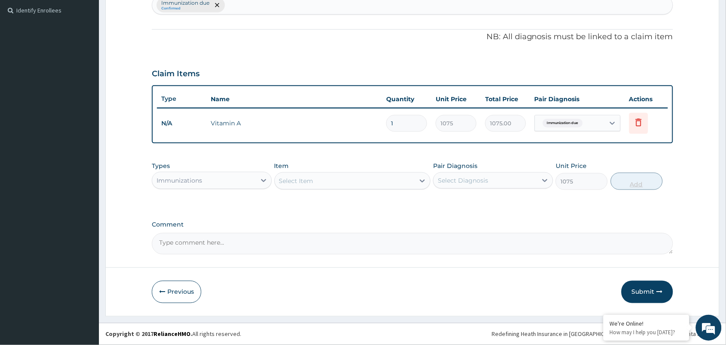
type input "0"
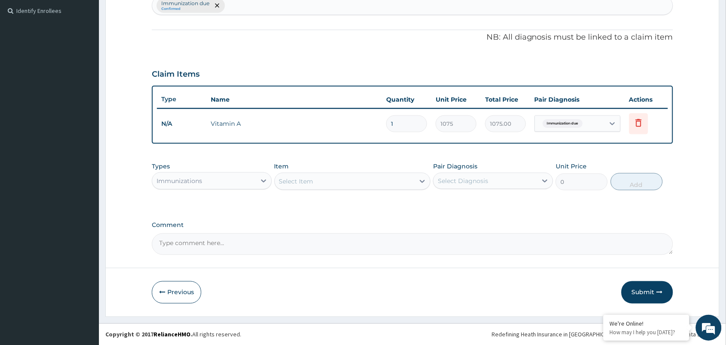
click at [270, 244] on textarea "Comment" at bounding box center [412, 244] width 521 height 22
type textarea "T"
click at [175, 243] on textarea "The bby came for her due immunization" at bounding box center [412, 244] width 521 height 22
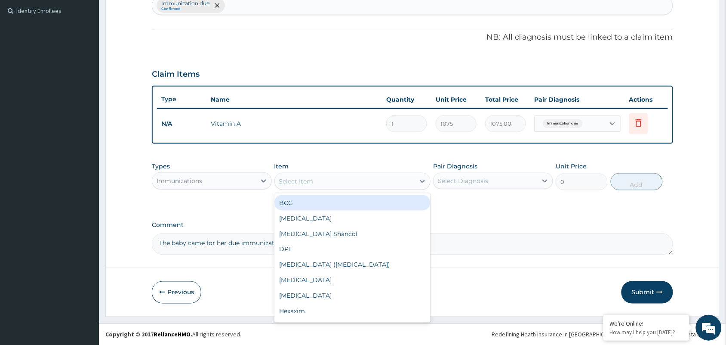
click at [367, 185] on div "Select Item" at bounding box center [345, 181] width 140 height 14
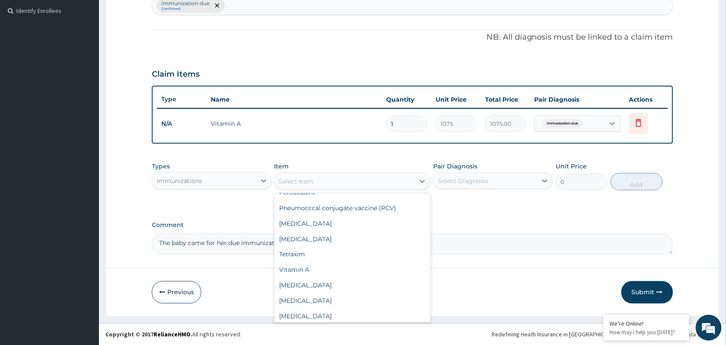
scroll to position [230, 0]
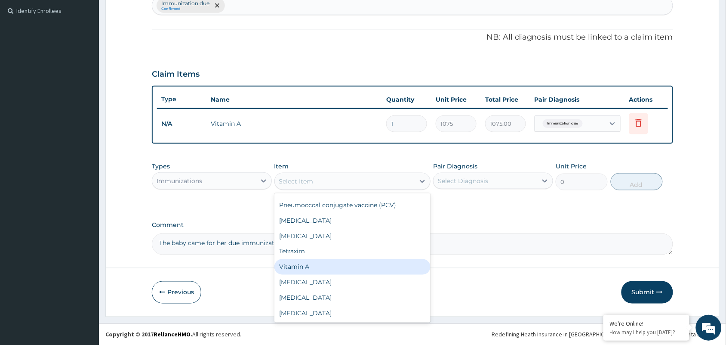
click at [311, 265] on div "Vitamin A" at bounding box center [352, 266] width 157 height 15
click at [311, 265] on form "Step 2 of 2 PA Code / Prescription Code Enter Code(Secondary Care Only) Encount…" at bounding box center [412, 63] width 614 height 505
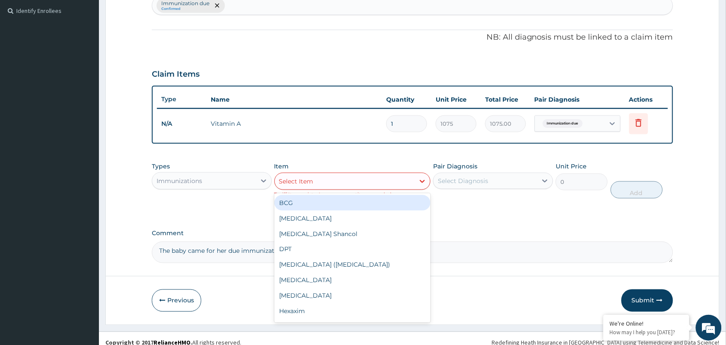
click at [320, 179] on div "Select Item" at bounding box center [345, 181] width 140 height 14
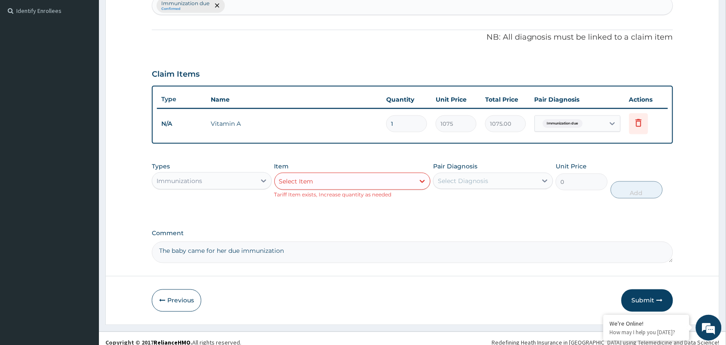
click at [443, 214] on div "Types Immunizations Item Select Item Tariff Item exists, Increase quantity as n…" at bounding box center [412, 186] width 521 height 58
click at [418, 183] on div at bounding box center [422, 180] width 15 height 15
click at [475, 255] on textarea "The baby came for her due immunization" at bounding box center [412, 252] width 521 height 22
type textarea "The baby came for her due immunization and was given vitamin A vaccine orally."
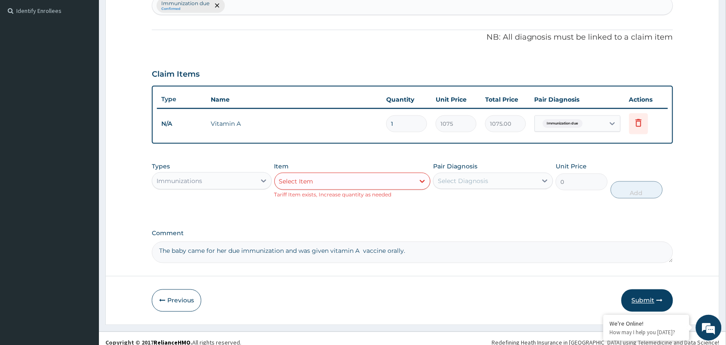
click at [639, 300] on button "Submit" at bounding box center [648, 300] width 52 height 22
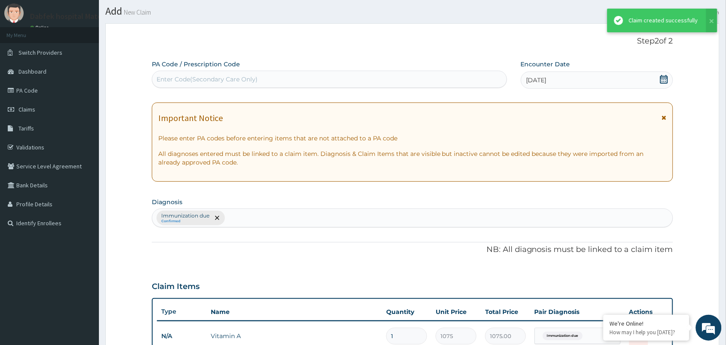
scroll to position [234, 0]
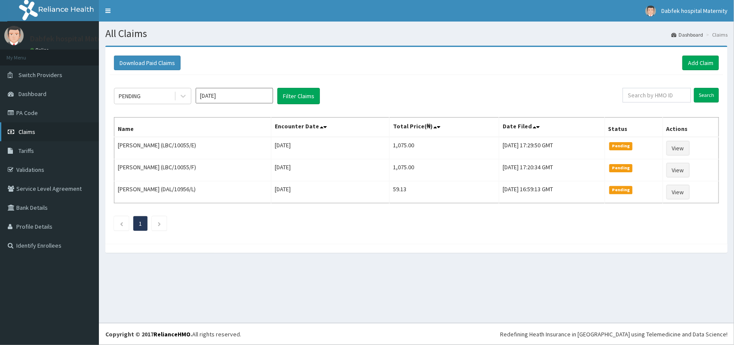
click at [13, 125] on link "Claims" at bounding box center [49, 131] width 99 height 19
